Goal: Transaction & Acquisition: Purchase product/service

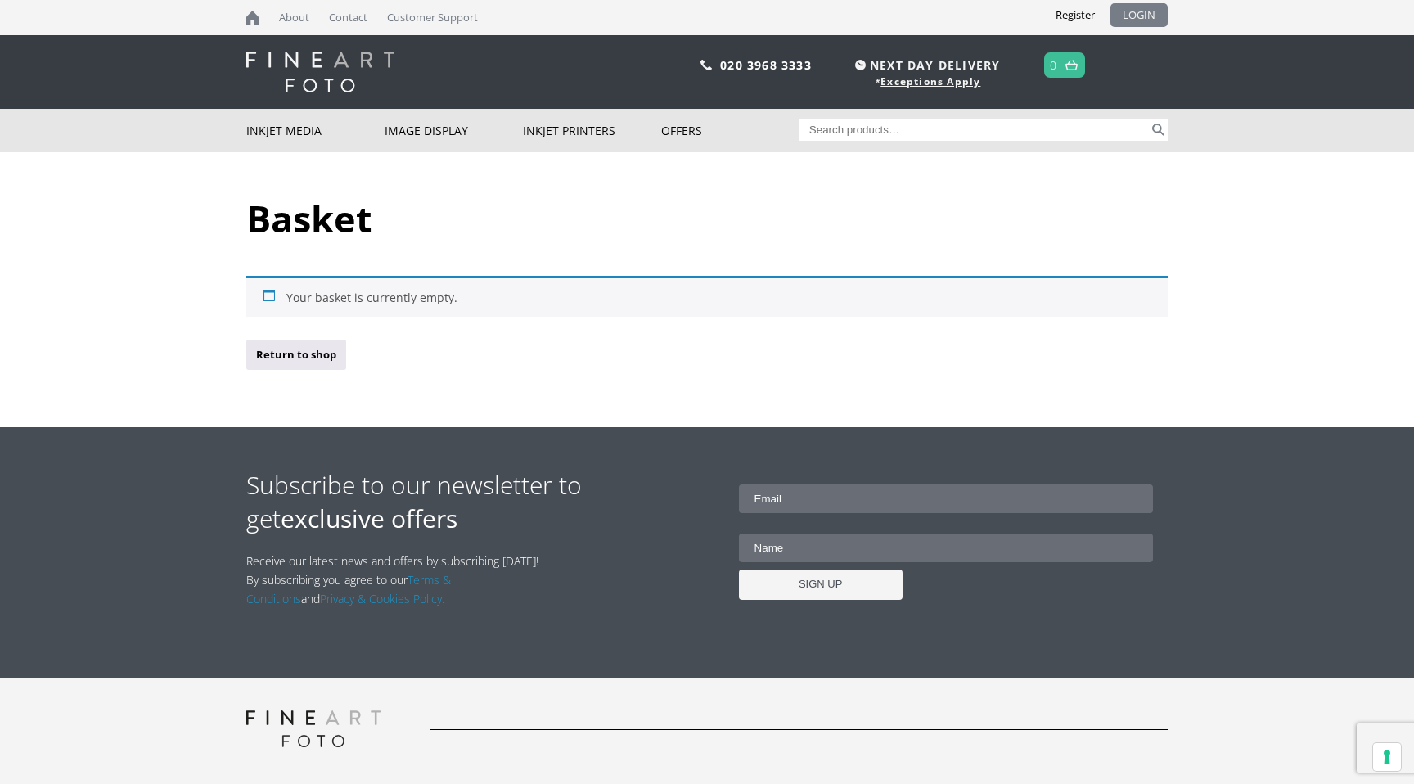
click at [1129, 19] on link "LOGIN" at bounding box center [1138, 15] width 57 height 24
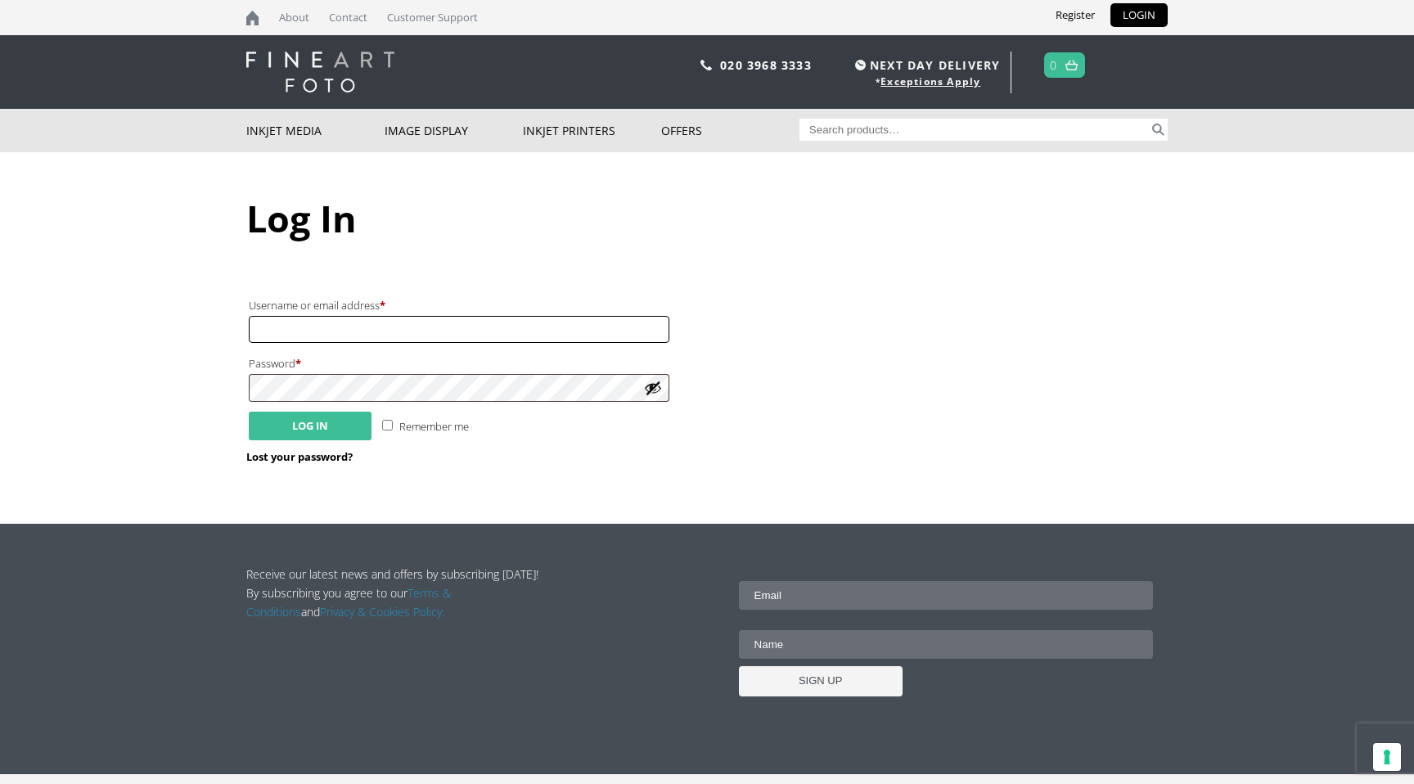
type input "[EMAIL_ADDRESS][PERSON_NAME][DOMAIN_NAME]"
click at [323, 425] on button "Log in" at bounding box center [310, 425] width 123 height 29
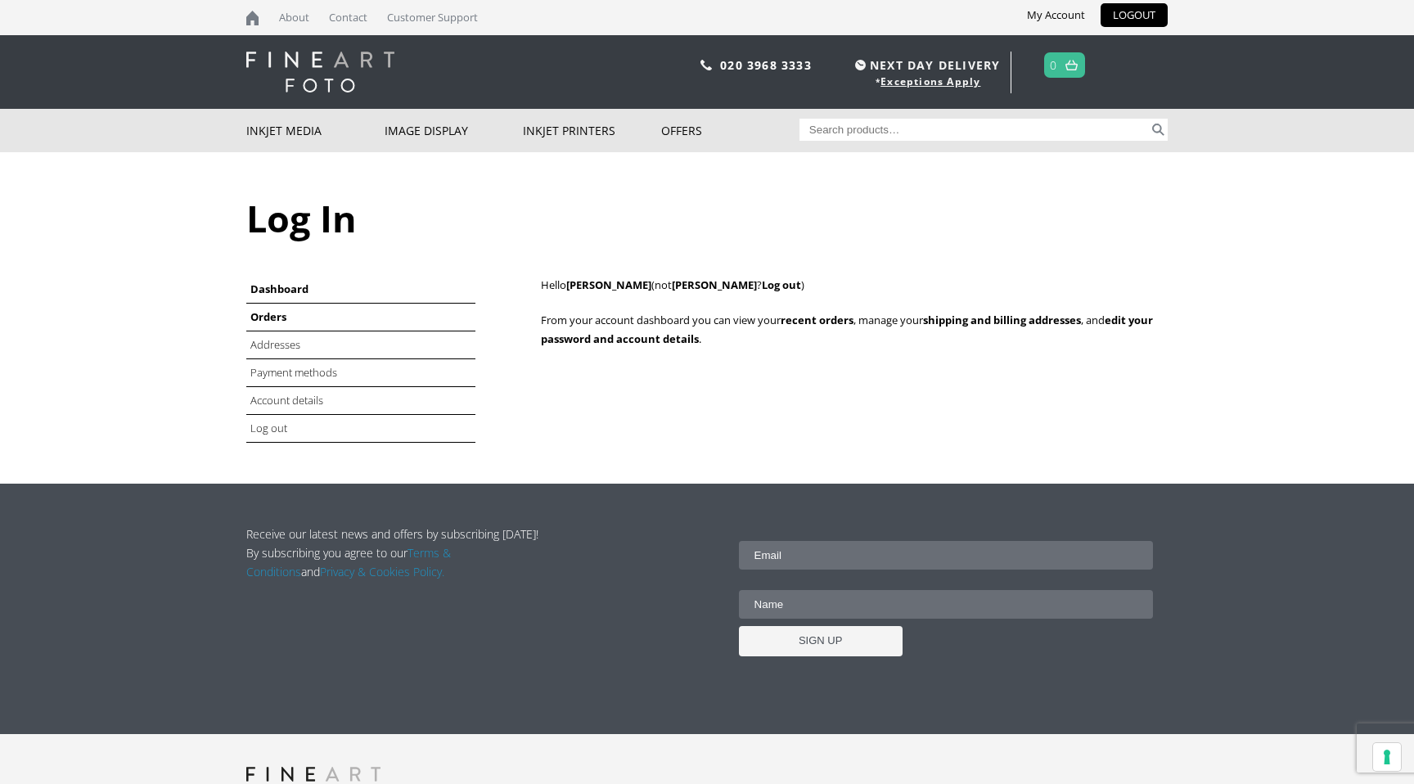
click at [263, 323] on link "Orders" at bounding box center [268, 316] width 36 height 15
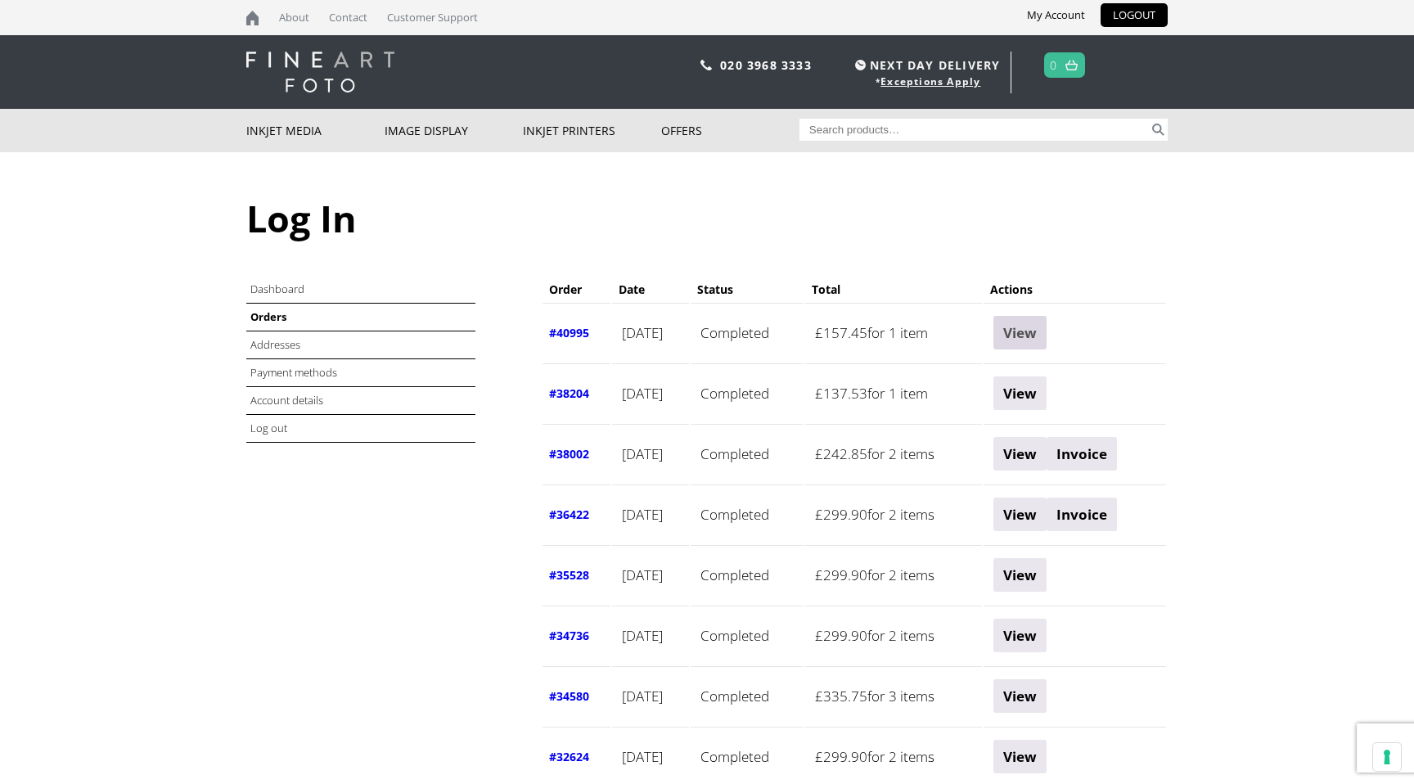
click at [1046, 331] on link "View" at bounding box center [1019, 333] width 53 height 34
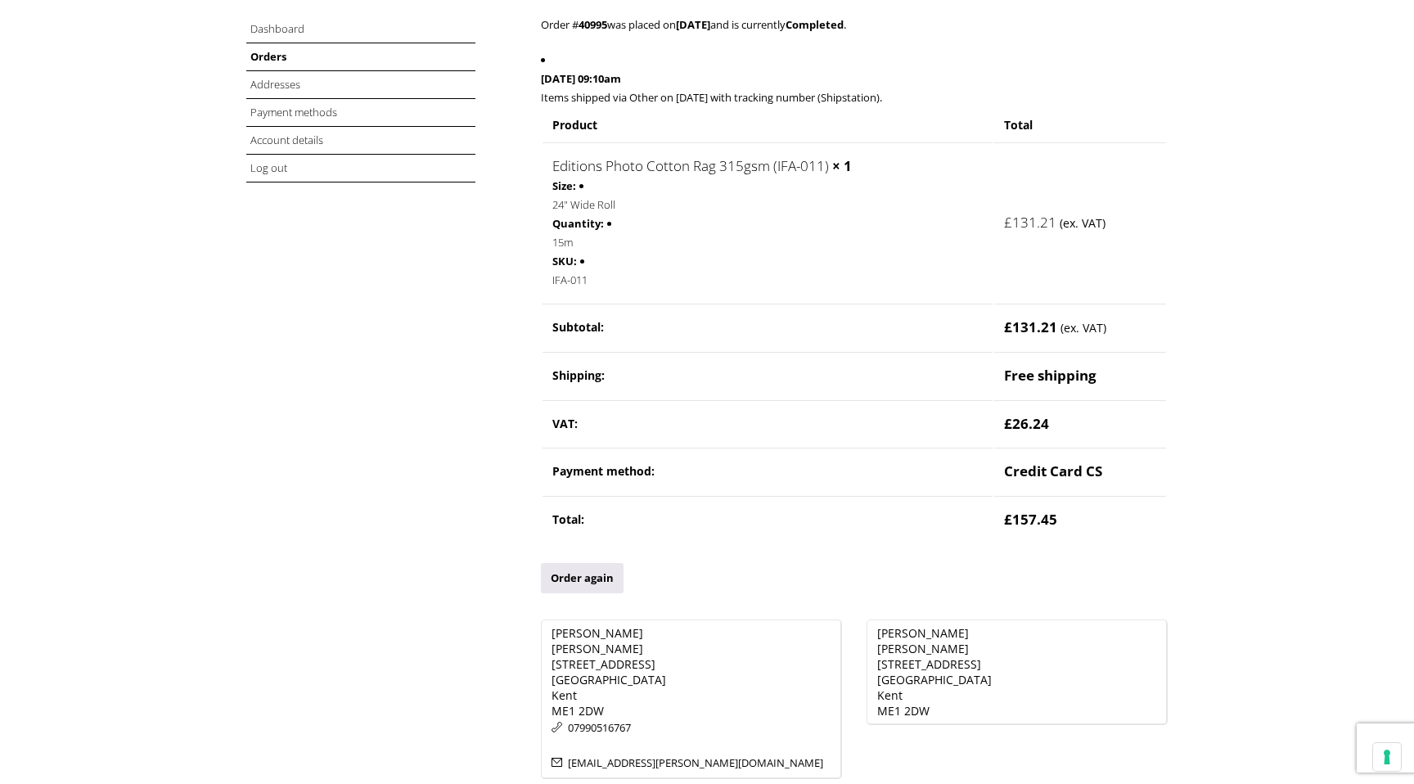
scroll to position [264, 0]
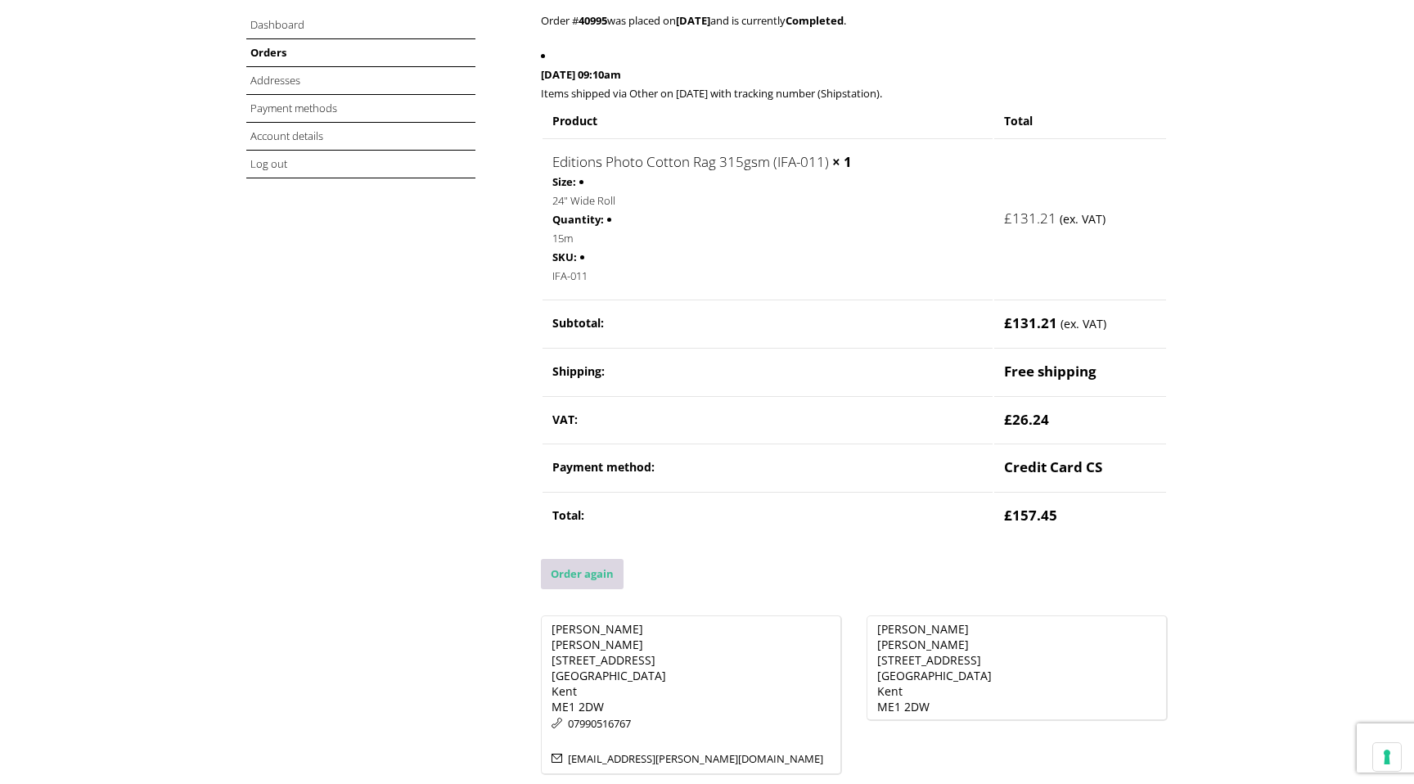
click at [565, 569] on link "Order again" at bounding box center [582, 574] width 83 height 30
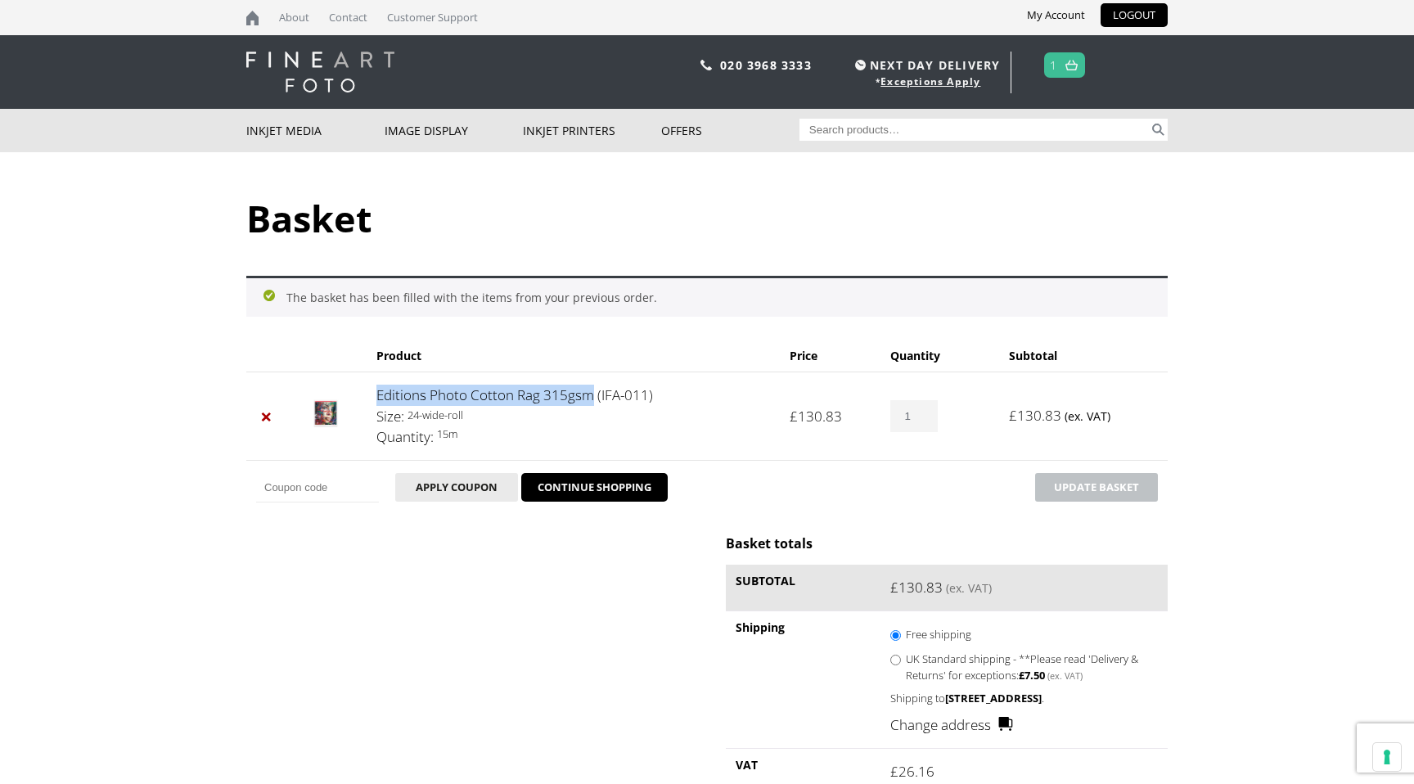
drag, startPoint x: 372, startPoint y: 401, endPoint x: 591, endPoint y: 402, distance: 218.4
click at [591, 402] on td "Editions Photo Cotton Rag 315gsm (IFA-011) Size: 24-wide-roll Quantity: 15m" at bounding box center [572, 415] width 413 height 88
copy link "Editions Photo Cotton Rag 315gsm"
click at [1381, 0] on div at bounding box center [707, 0] width 1414 height 0
click at [1022, 125] on input "Search for:" at bounding box center [974, 130] width 350 height 22
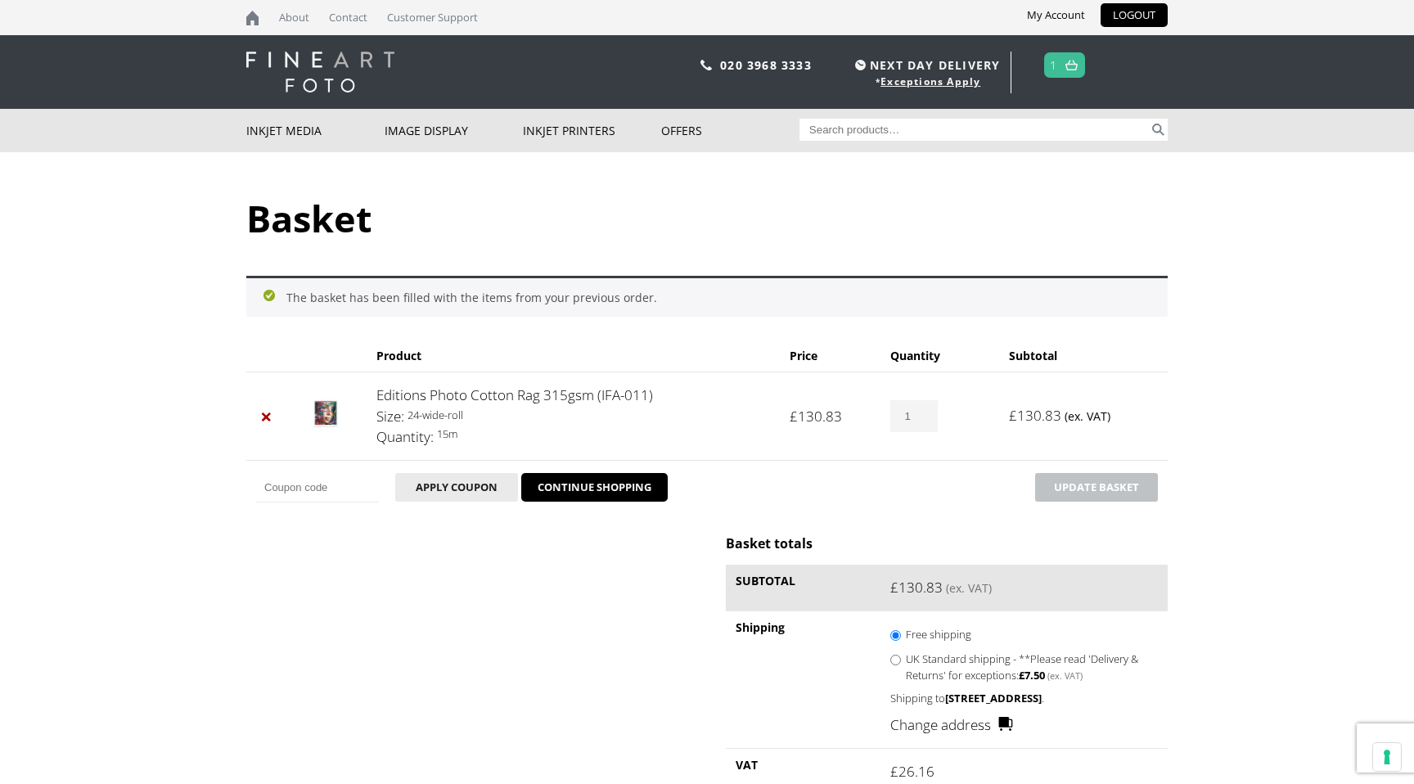
paste input "Editions Photo Cotton Rag 315gsm"
type input "Editions Photo Cotton Rag 315gsm"
click at [1149, 119] on button "Search" at bounding box center [1158, 130] width 19 height 22
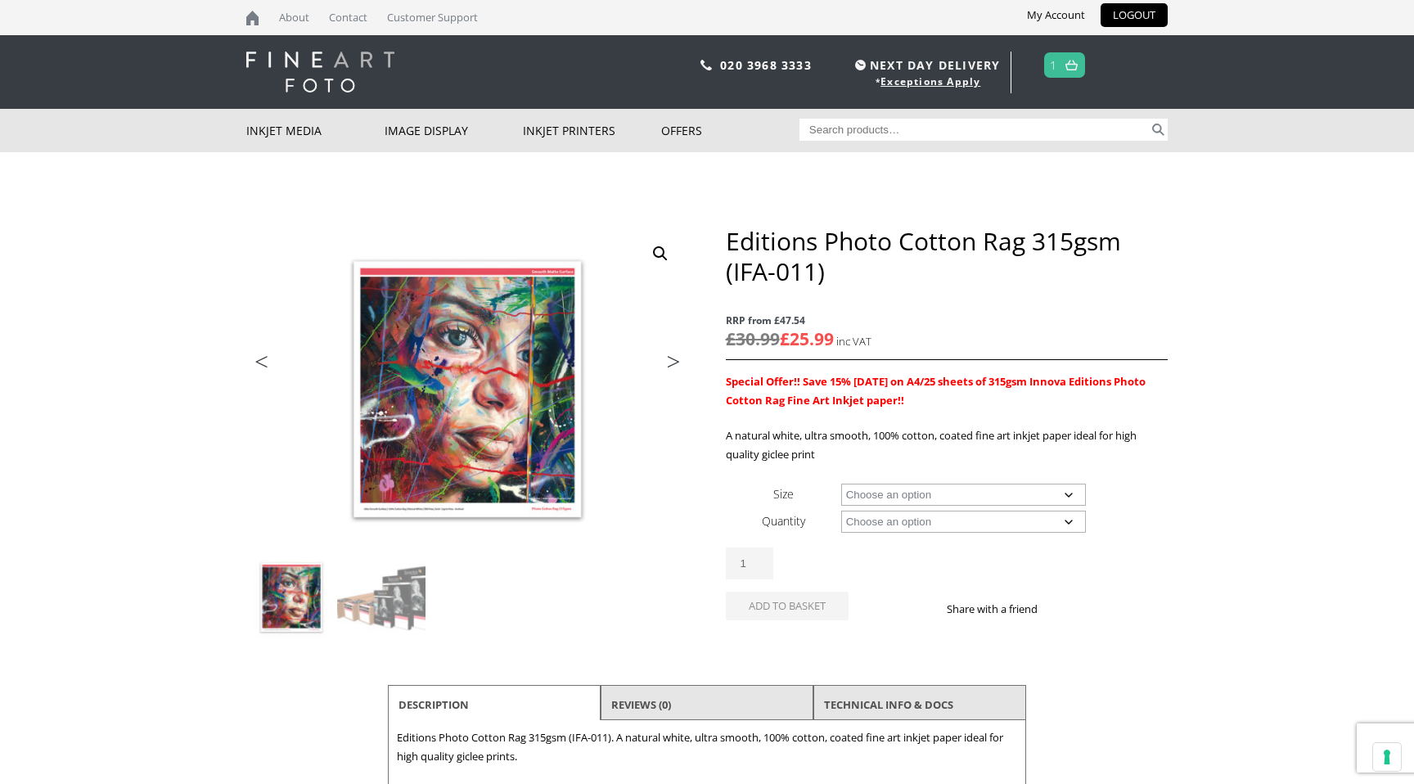
click at [973, 506] on select "Choose an option A4 Sheet A3 Sheet A3+ Sheet A2 Sheet 17" Wide Roll 24" Wide Ro…" at bounding box center [963, 494] width 245 height 22
click at [841, 506] on select "Choose an option A4 Sheet A3 Sheet A3+ Sheet A2 Sheet 17" Wide Roll 24" Wide Ro…" at bounding box center [963, 494] width 245 height 22
select select "24-wide-roll"
click at [918, 533] on select "Choose an option 15m" at bounding box center [963, 521] width 245 height 22
select select "15m"
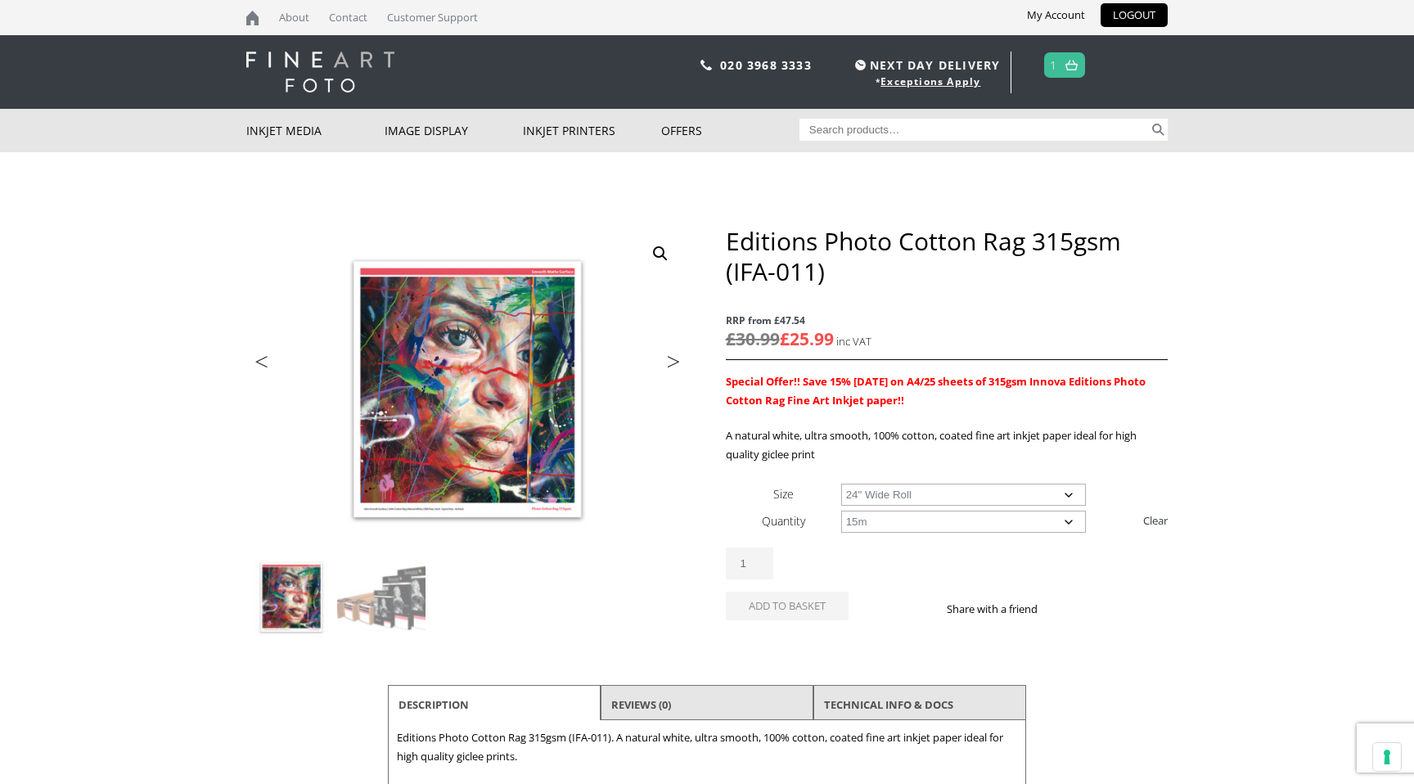
click at [841, 533] on select "Choose an option 15m" at bounding box center [963, 521] width 245 height 22
select select "24-wide-roll"
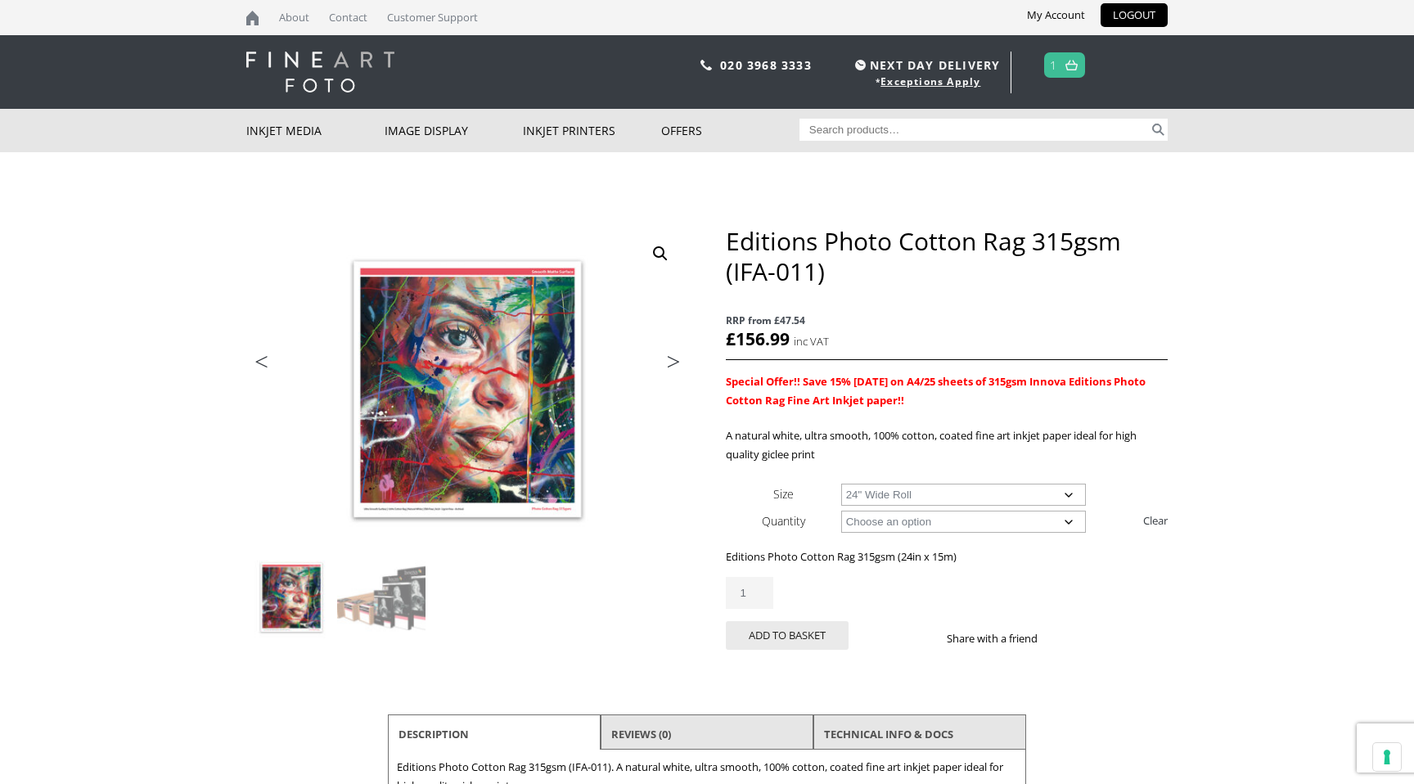
click at [1054, 65] on link "1" at bounding box center [1053, 65] width 7 height 24
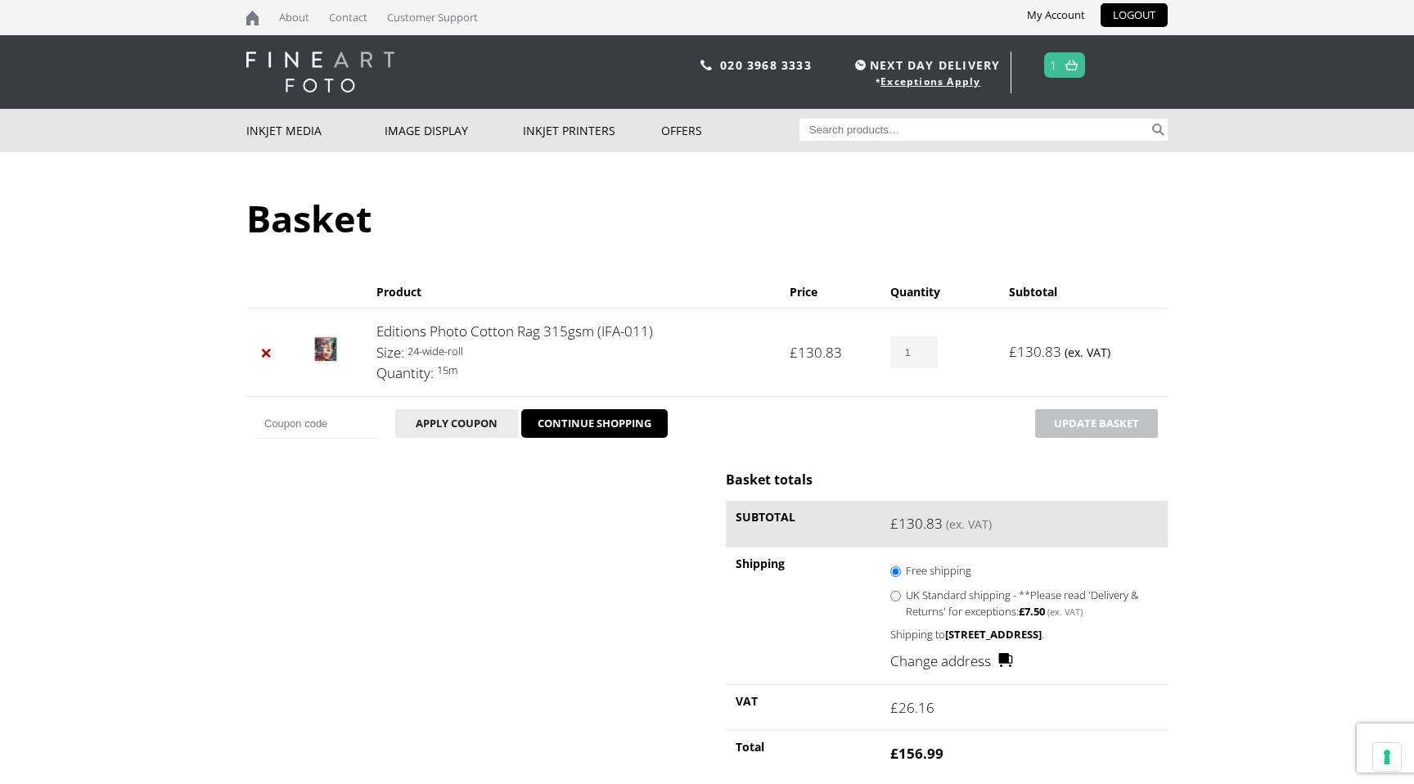
click at [1383, 0] on div at bounding box center [707, 0] width 1414 height 0
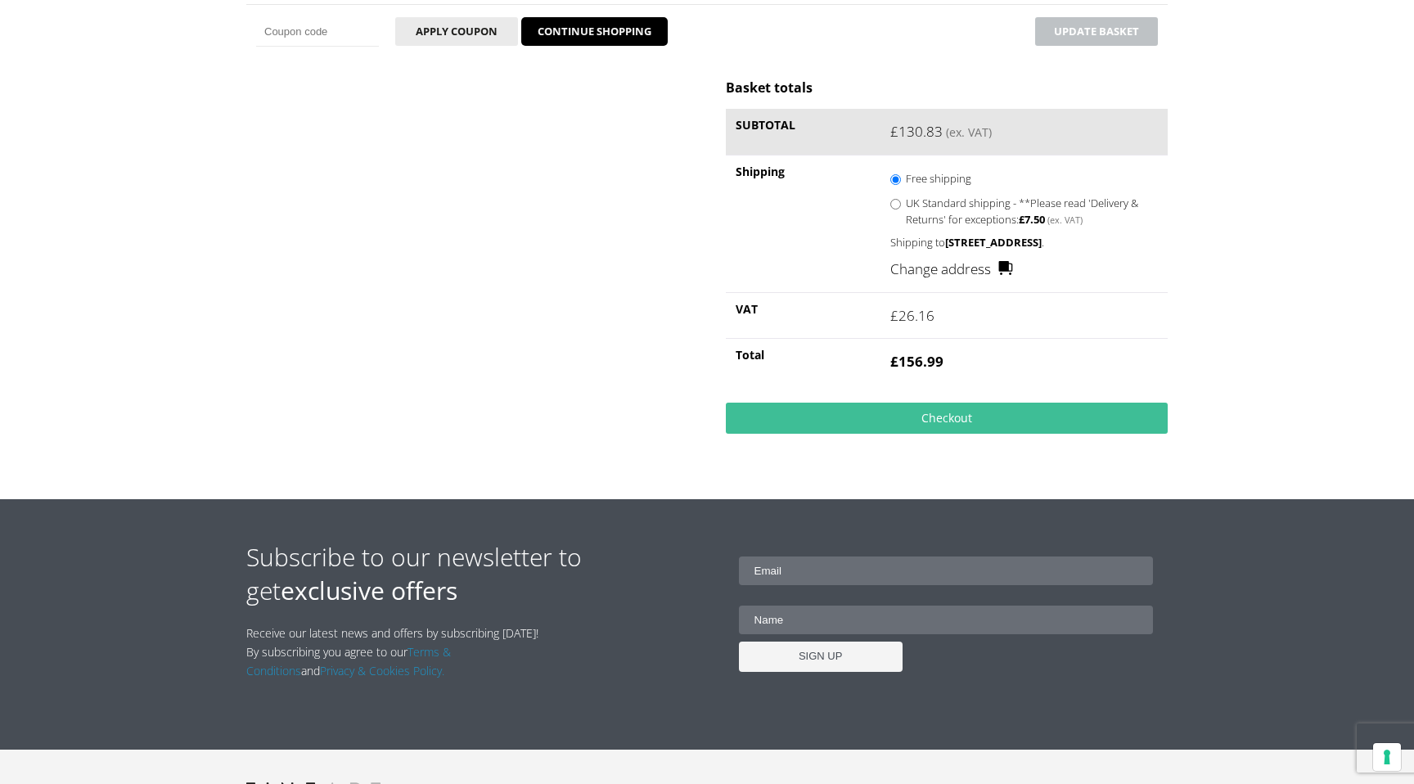
scroll to position [406, 0]
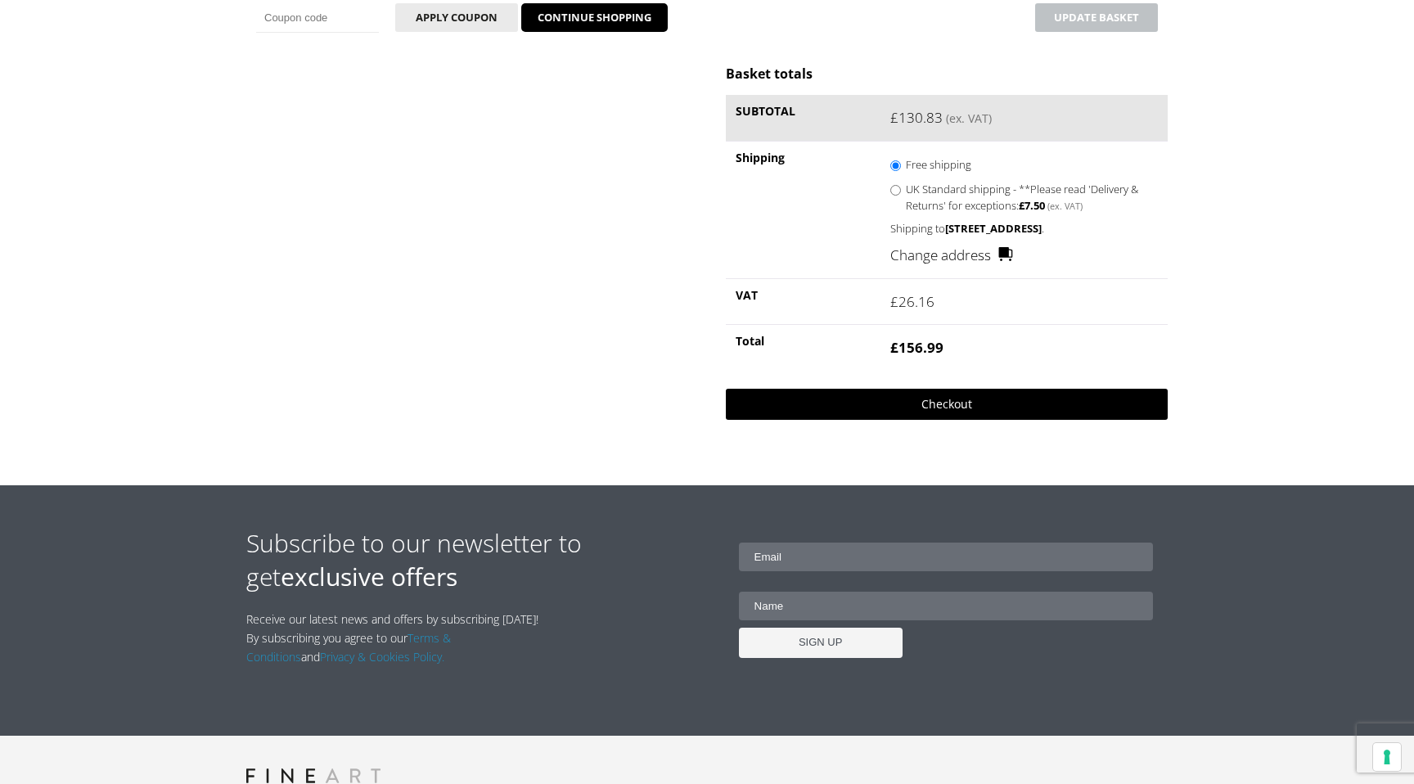
click at [932, 420] on link "Checkout" at bounding box center [947, 404] width 442 height 31
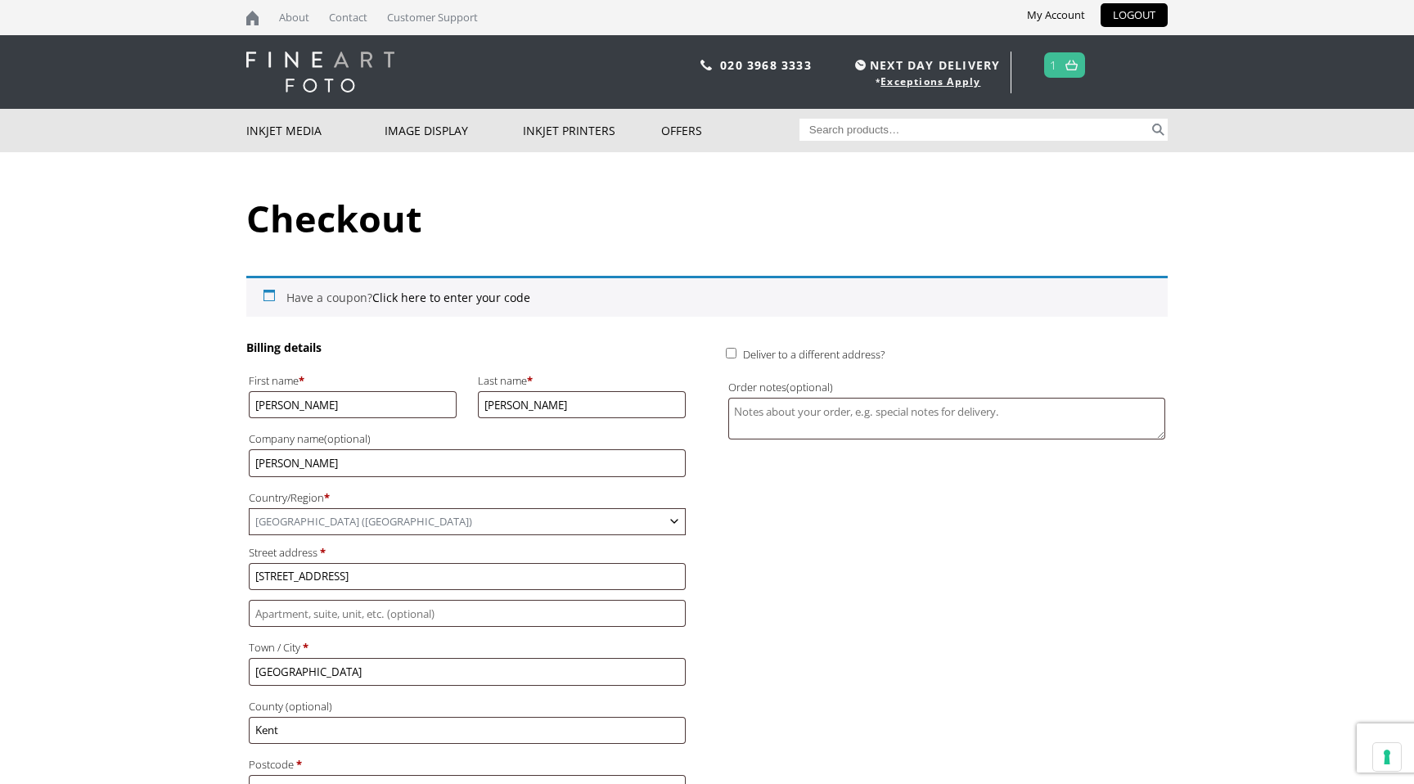
click at [1381, 0] on div at bounding box center [707, 0] width 1414 height 0
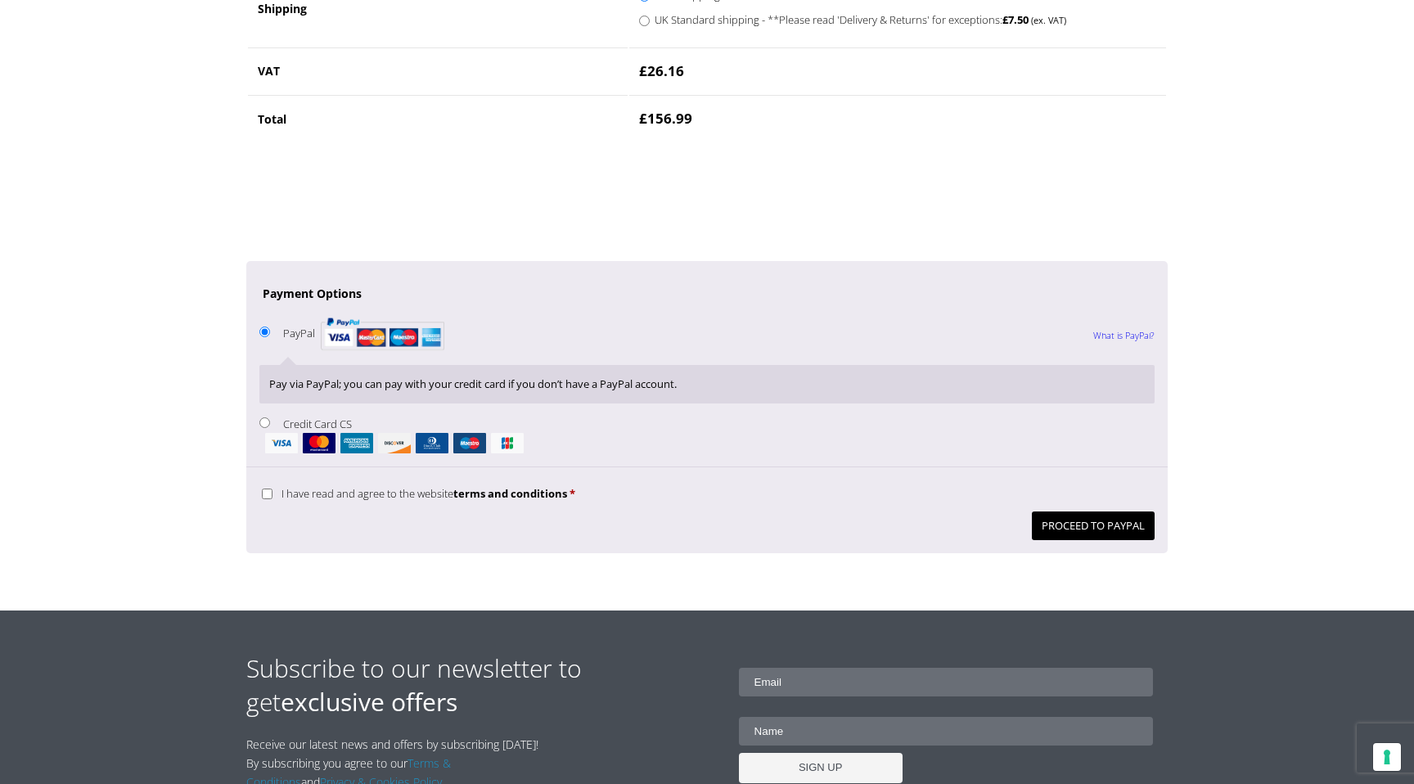
scroll to position [1174, 0]
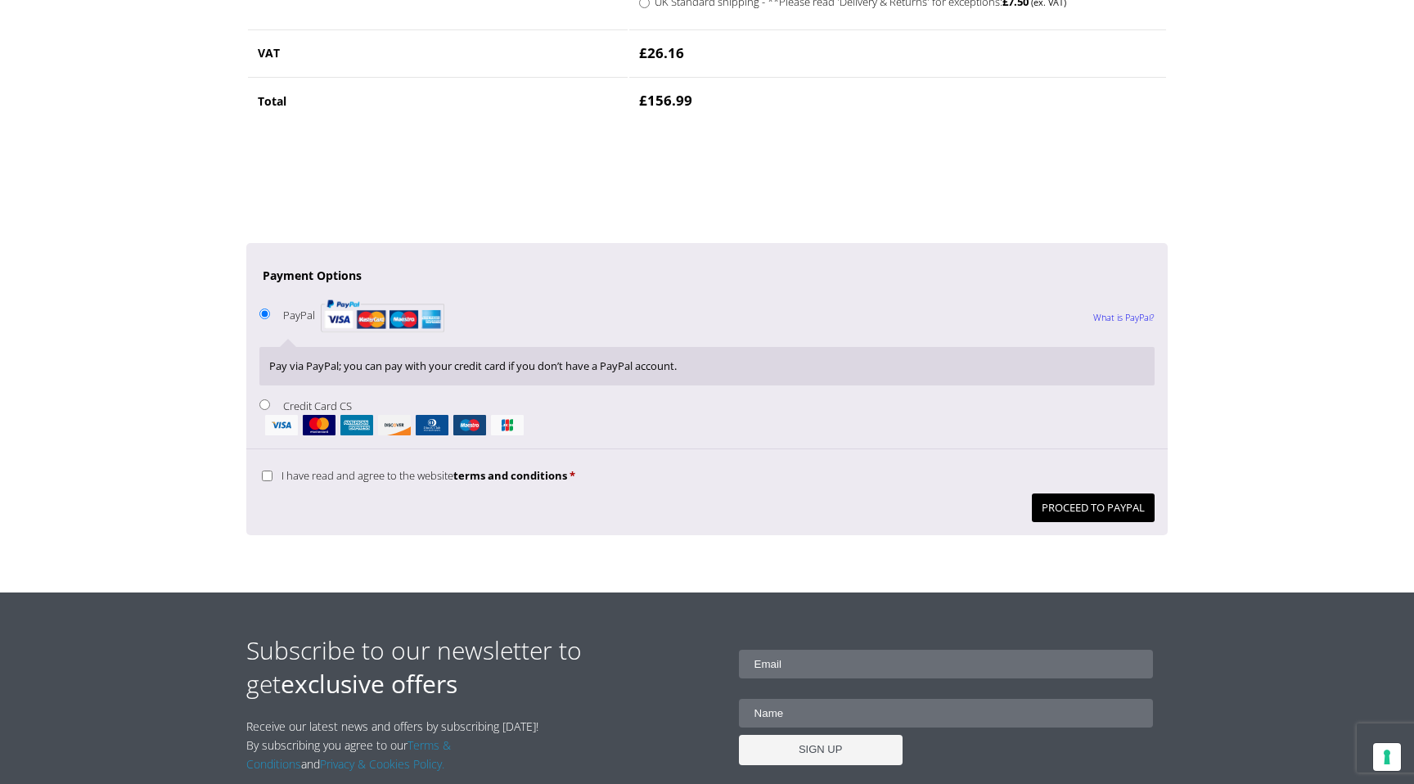
click at [262, 410] on input "Credit Card CS" at bounding box center [264, 404] width 11 height 11
radio input "true"
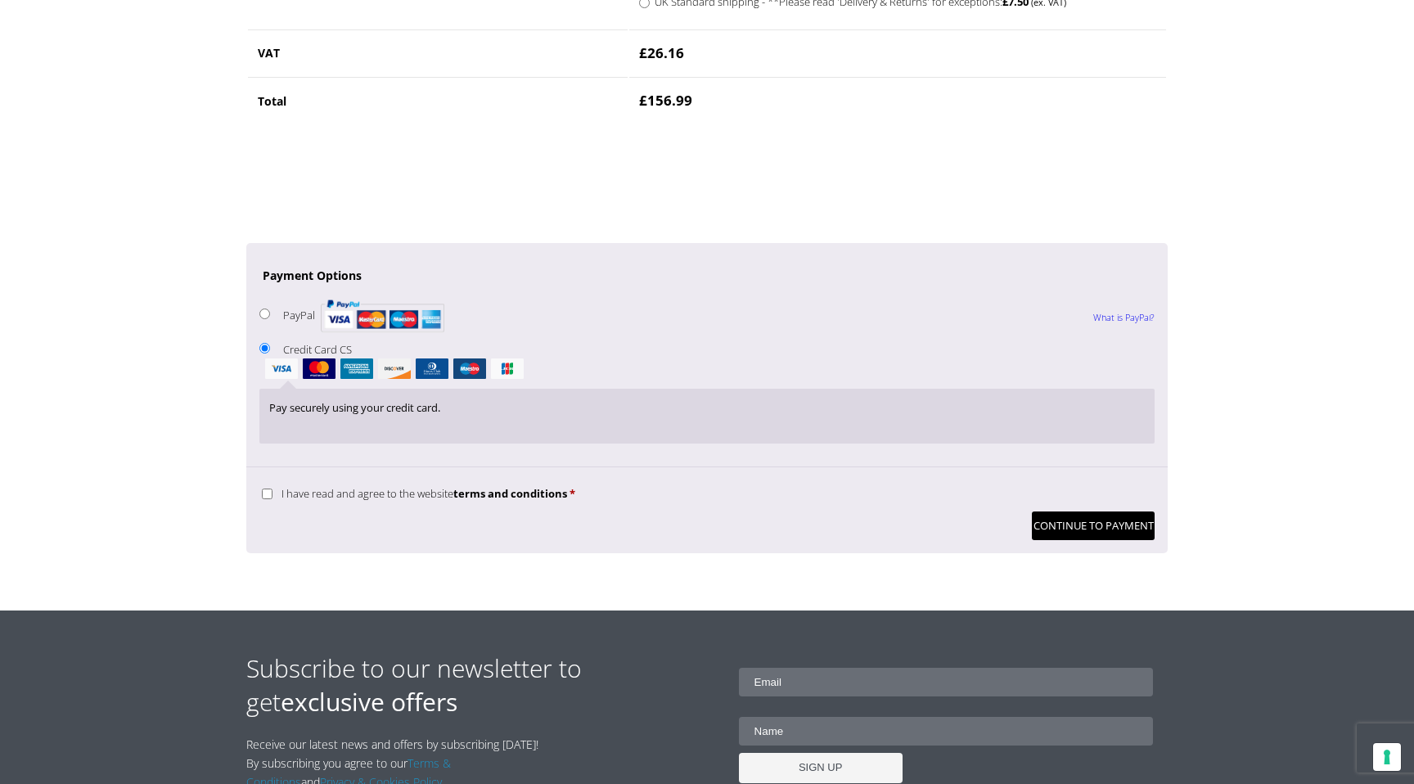
click at [268, 499] on input "I have read and agree to the website terms and conditions *" at bounding box center [267, 493] width 11 height 11
checkbox input "true"
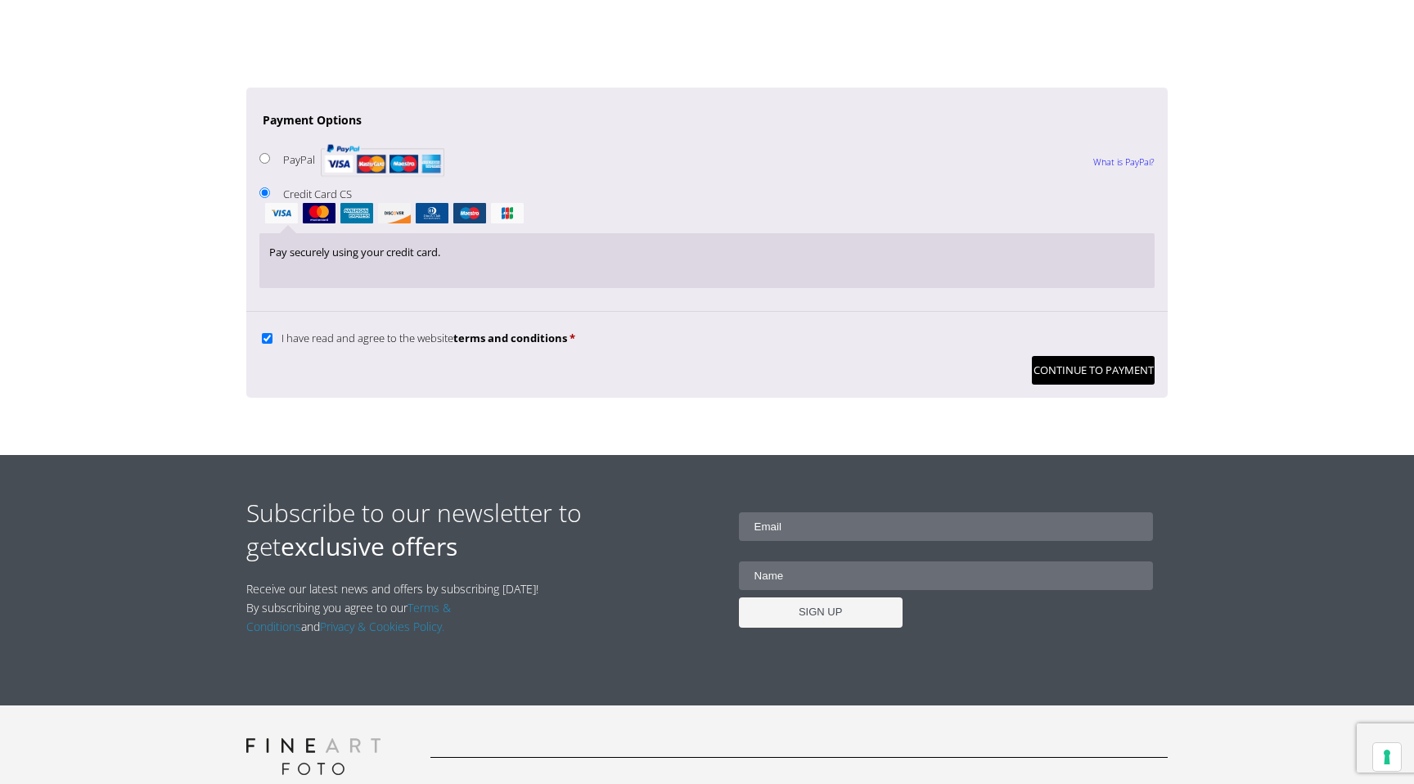
scroll to position [1476, 0]
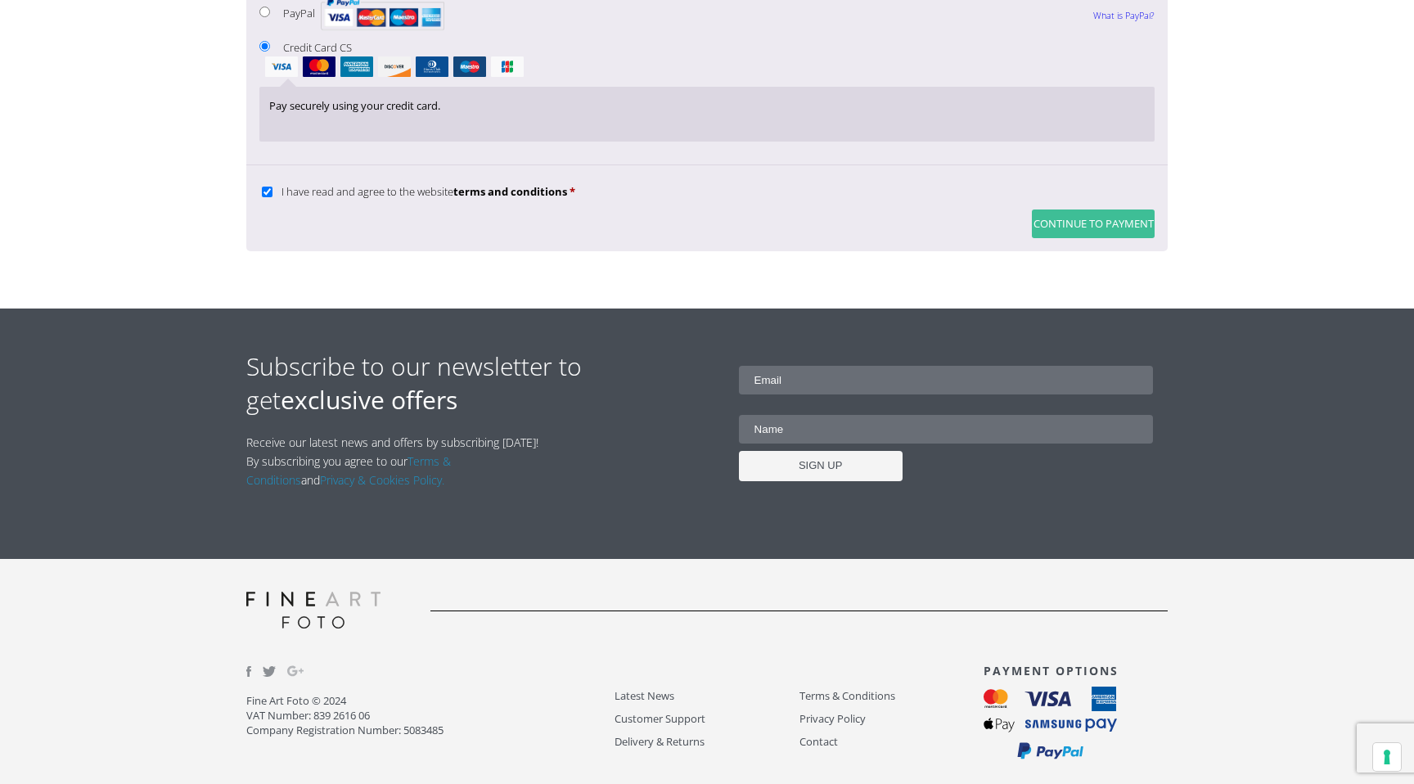
click at [1097, 238] on button "Continue to Payment" at bounding box center [1093, 223] width 123 height 29
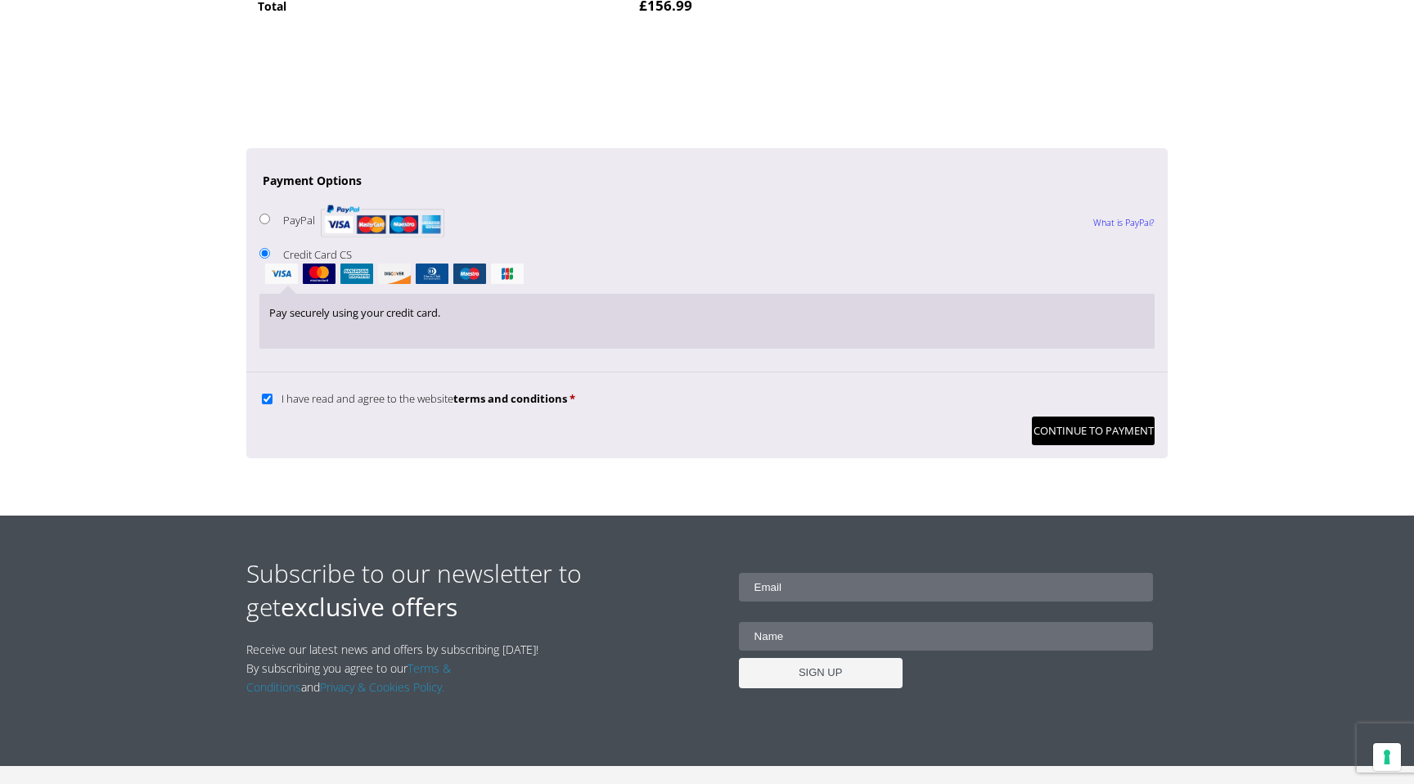
scroll to position [1554, 0]
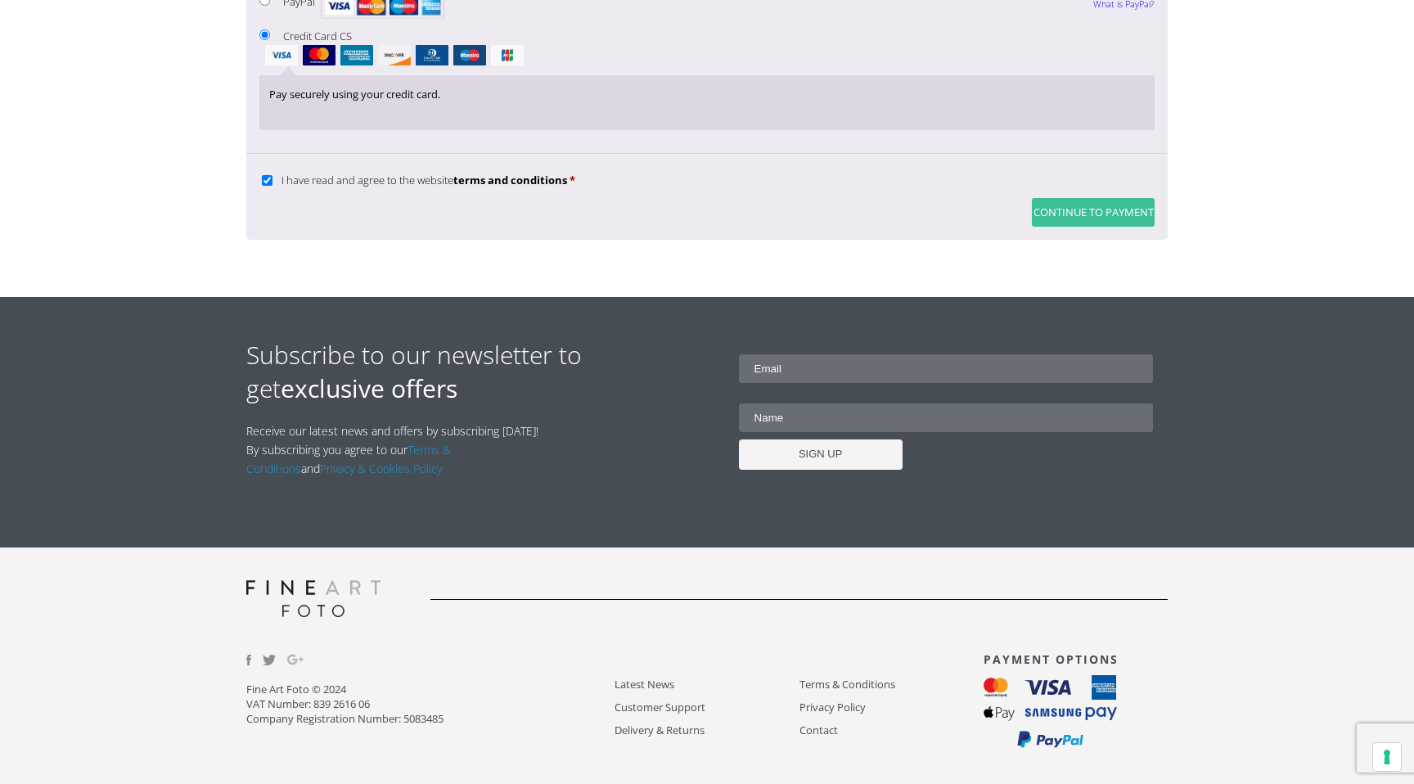
click at [1069, 227] on button "Continue to Payment" at bounding box center [1093, 212] width 123 height 29
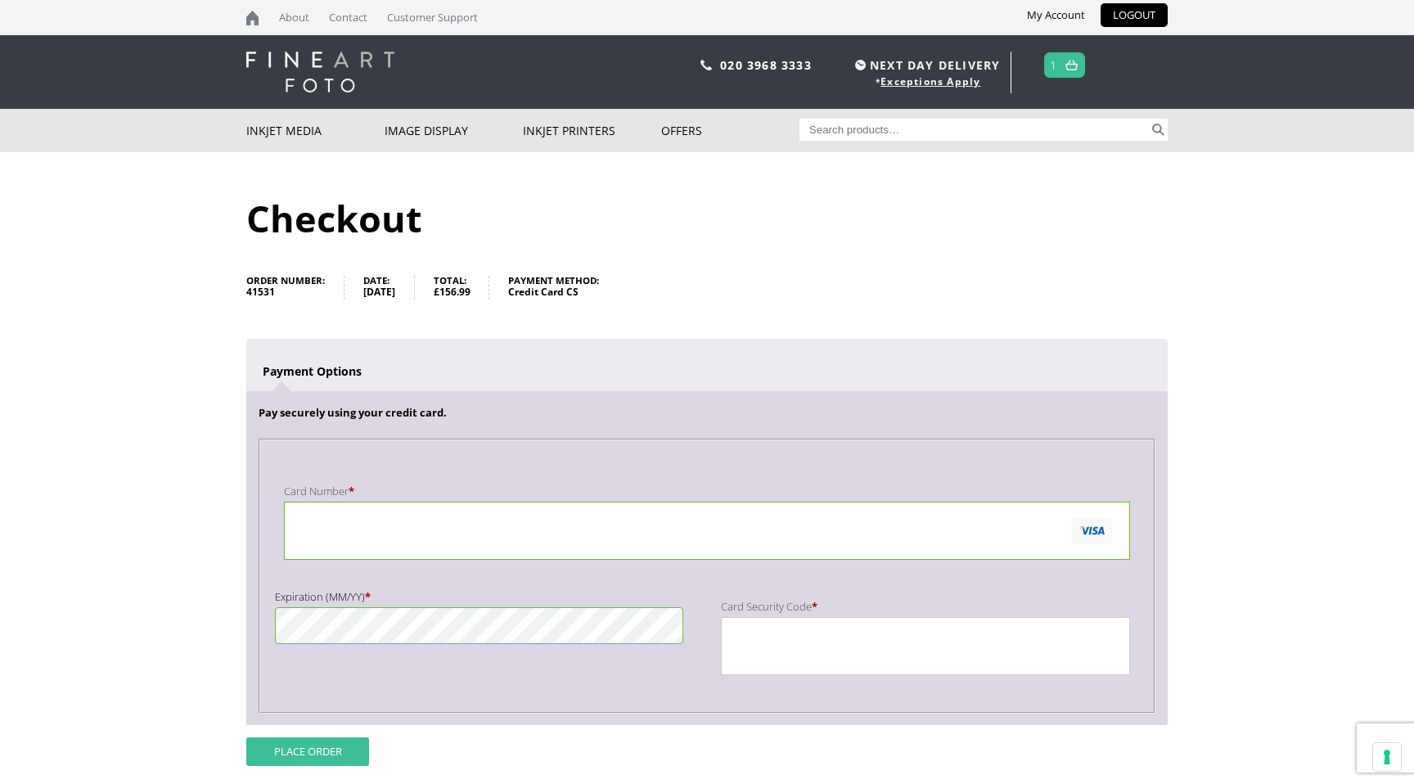
click at [279, 745] on button "Place order" at bounding box center [307, 751] width 123 height 29
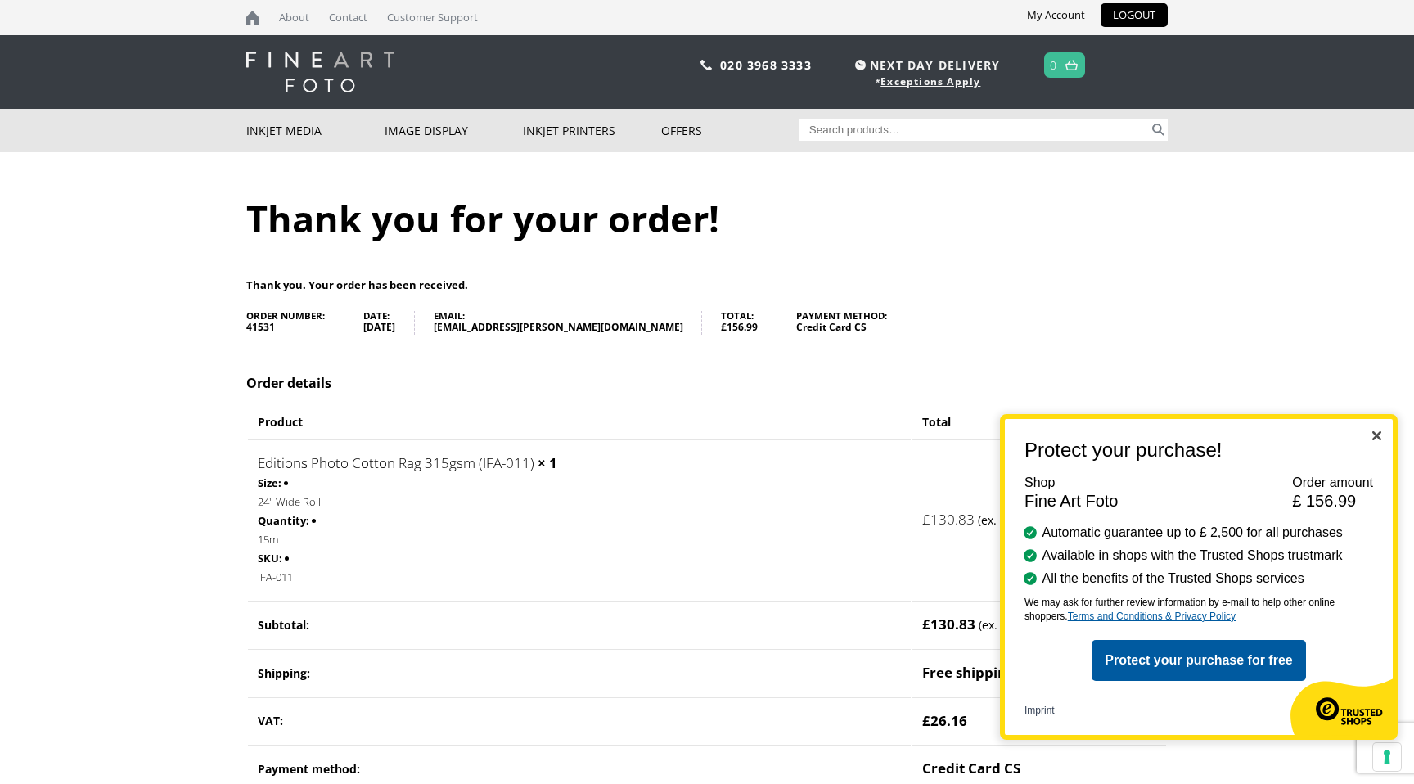
click at [1375, 435] on img "Close" at bounding box center [1376, 435] width 9 height 9
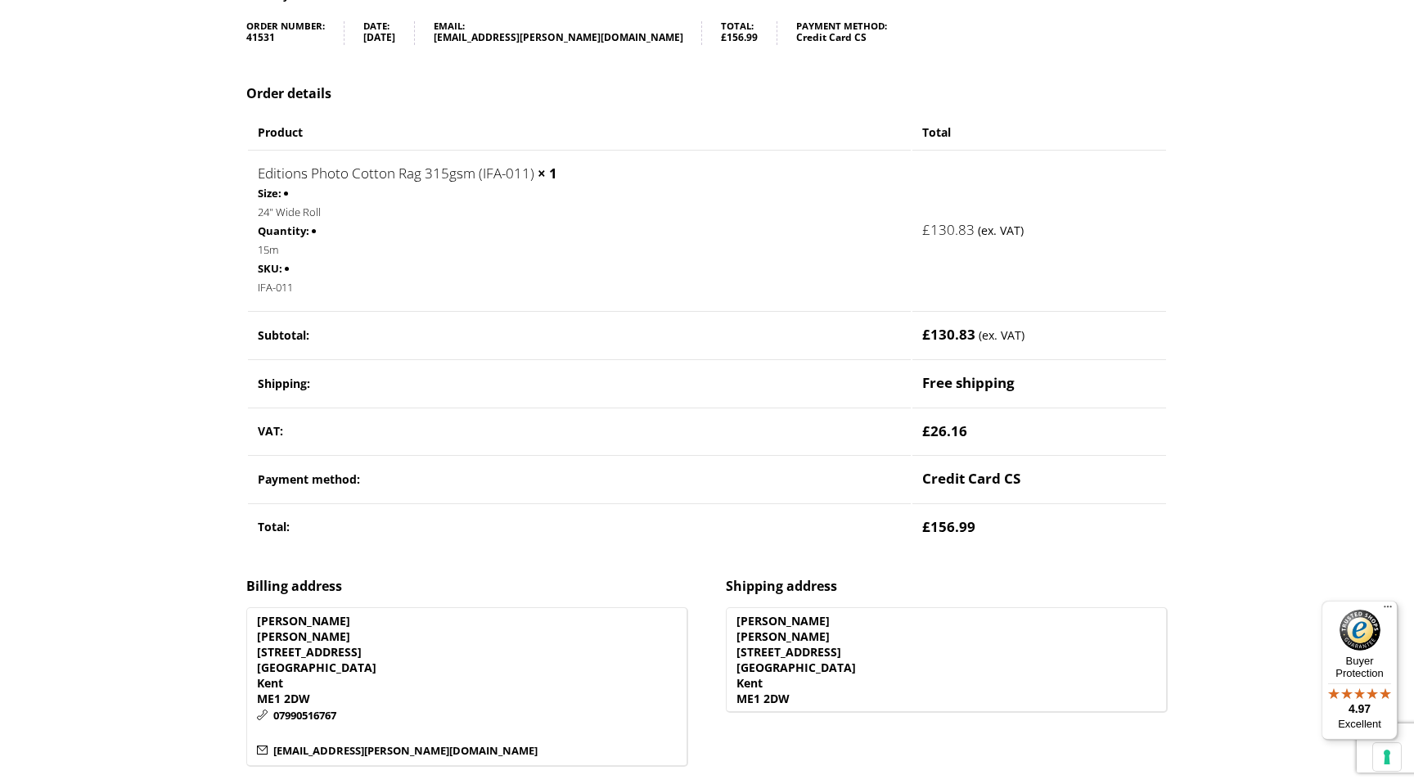
scroll to position [302, 0]
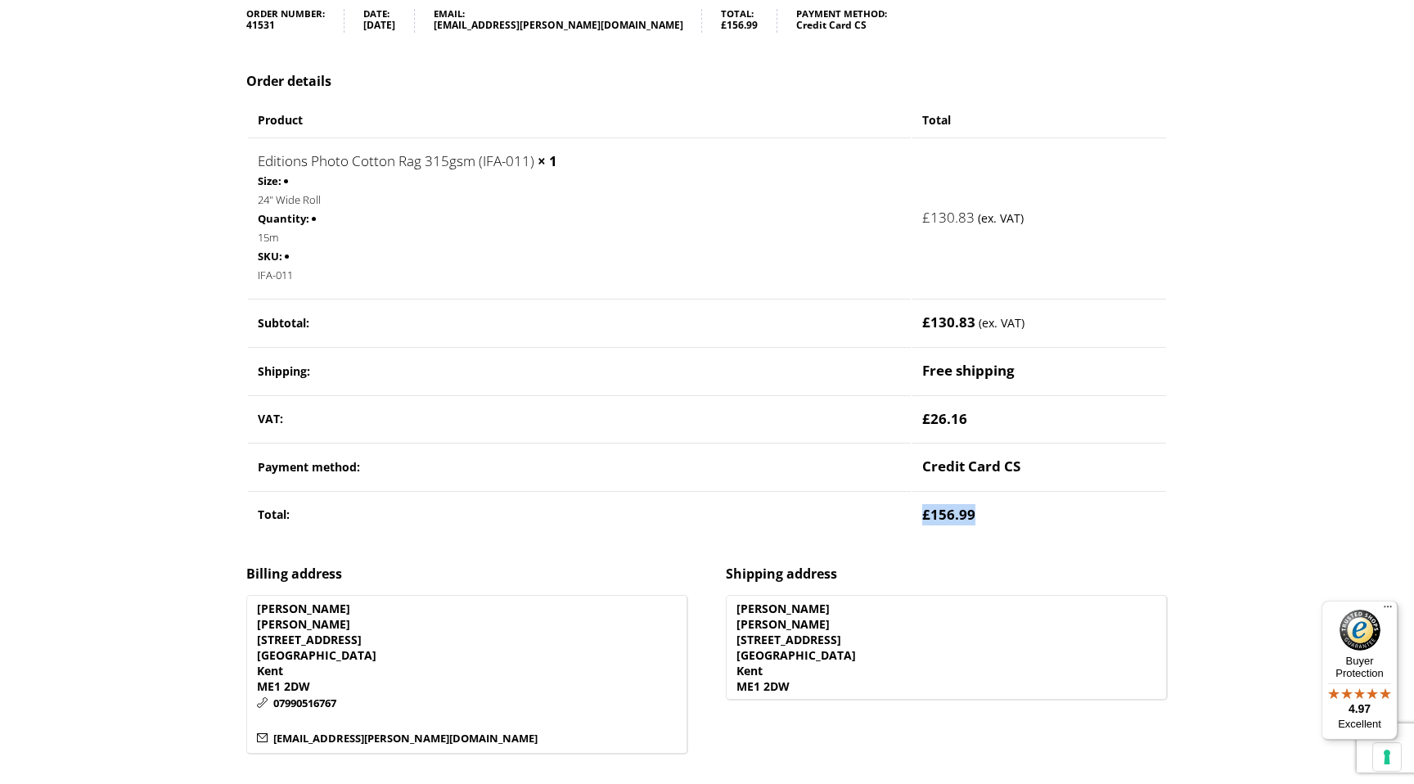
drag, startPoint x: 925, startPoint y: 514, endPoint x: 976, endPoint y: 515, distance: 50.7
click at [976, 515] on td "£ 156.99" at bounding box center [1039, 514] width 254 height 47
copy span "£ 156.99"
